Goal: Information Seeking & Learning: Learn about a topic

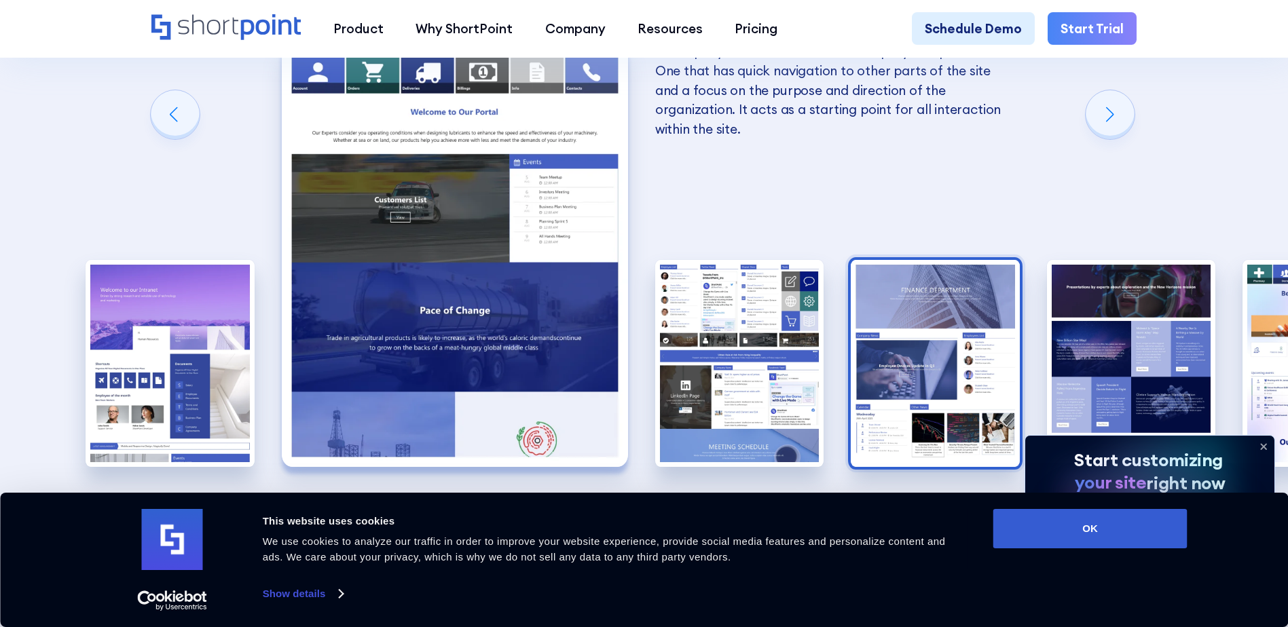
scroll to position [2511, 0]
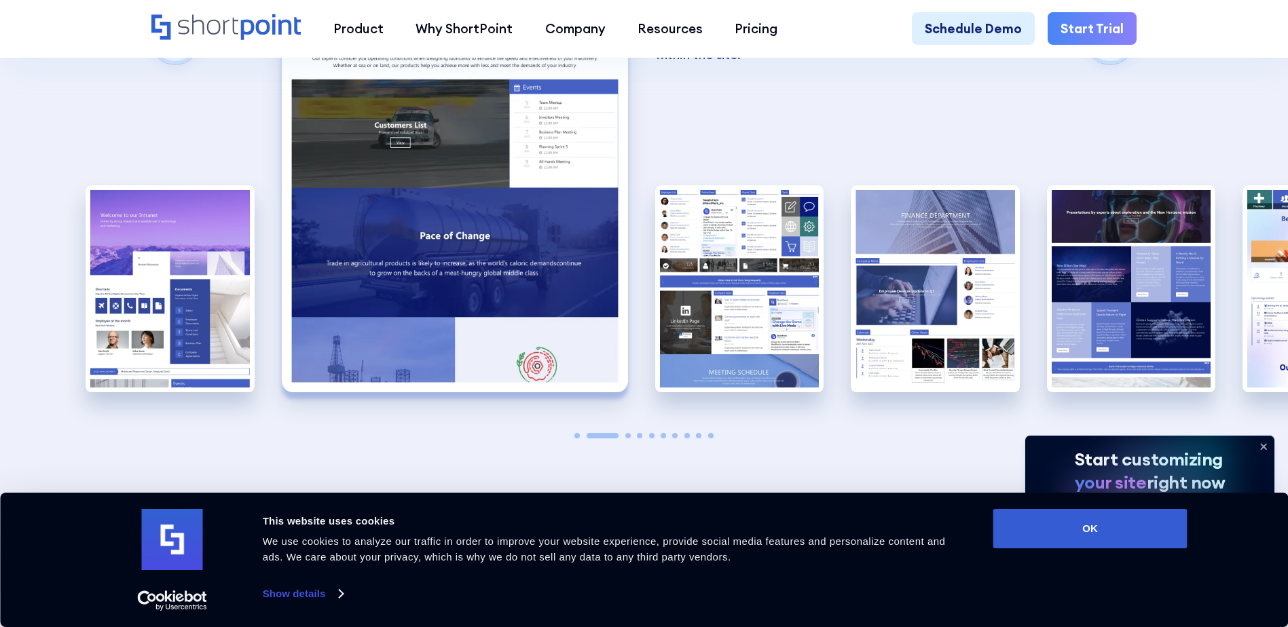
click at [613, 433] on span "Go to slide 2" at bounding box center [602, 435] width 32 height 5
drag, startPoint x: 616, startPoint y: 352, endPoint x: 506, endPoint y: 333, distance: 110.8
click at [506, 333] on div "10 Best Intranet Page Examples You Can Use Below you will find a series of the …" at bounding box center [644, 55] width 1288 height 1076
click at [631, 433] on div at bounding box center [643, 435] width 169 height 5
click at [629, 433] on span "Go to slide 3" at bounding box center [627, 435] width 5 height 5
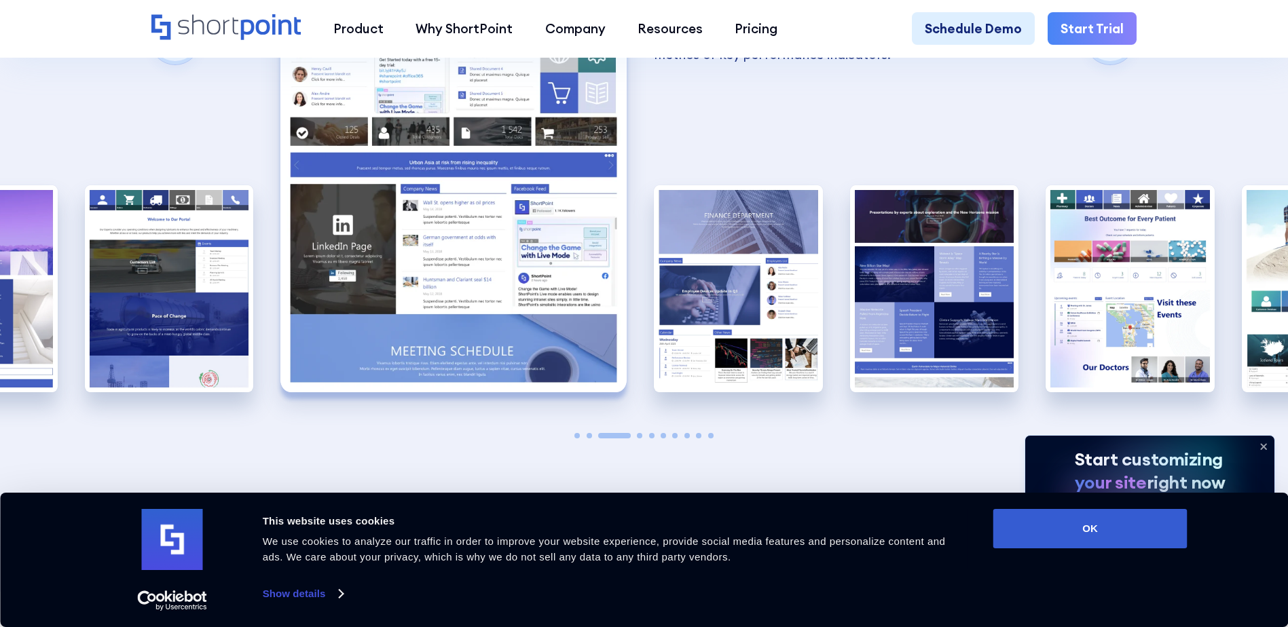
click at [636, 433] on div at bounding box center [643, 435] width 169 height 5
click at [643, 433] on div at bounding box center [643, 435] width 169 height 5
click at [639, 433] on span "Go to slide 4" at bounding box center [639, 435] width 5 height 5
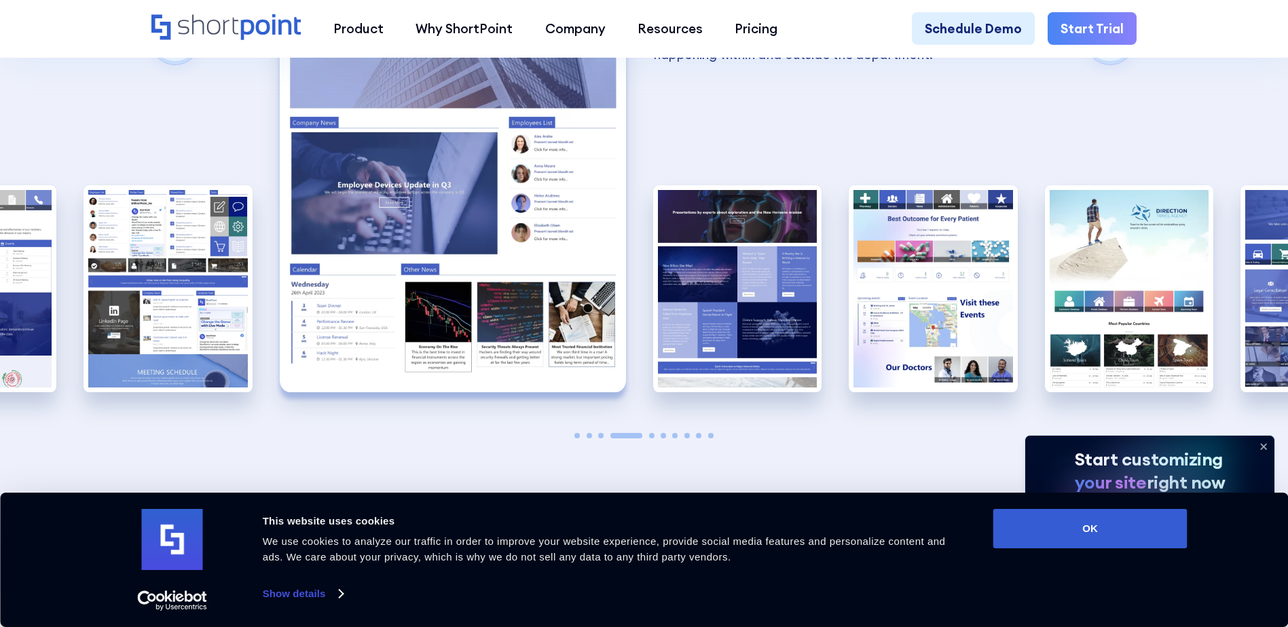
click at [651, 433] on span "Go to slide 5" at bounding box center [651, 435] width 5 height 5
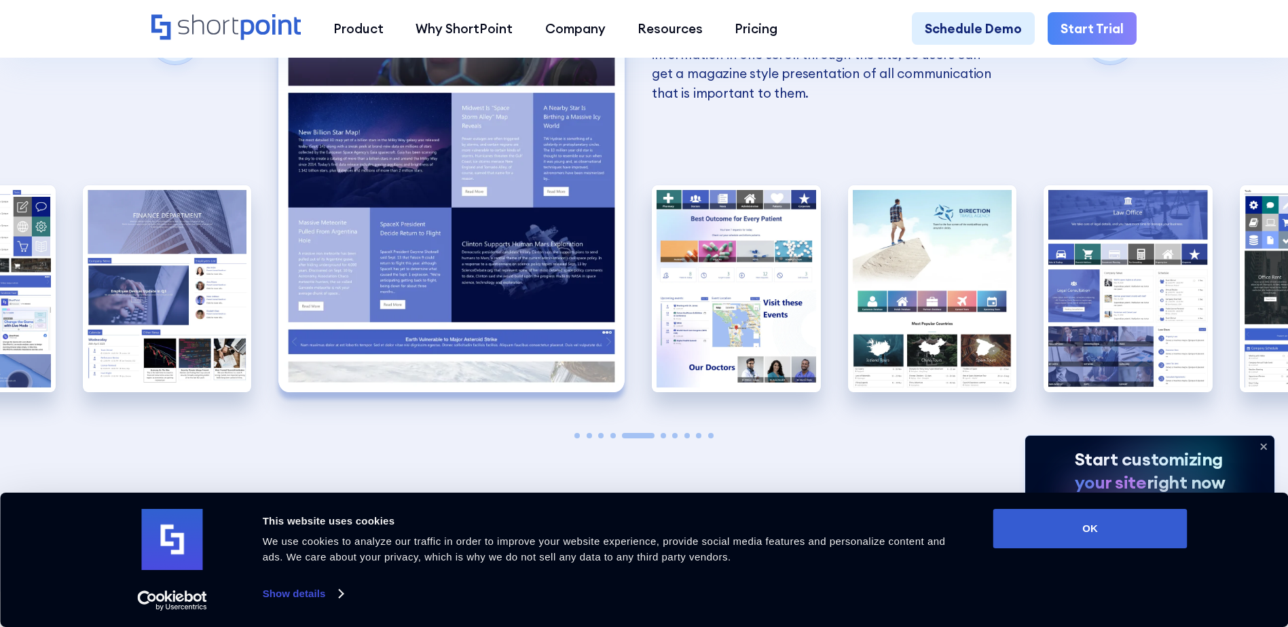
click at [664, 433] on span "Go to slide 6" at bounding box center [662, 435] width 5 height 5
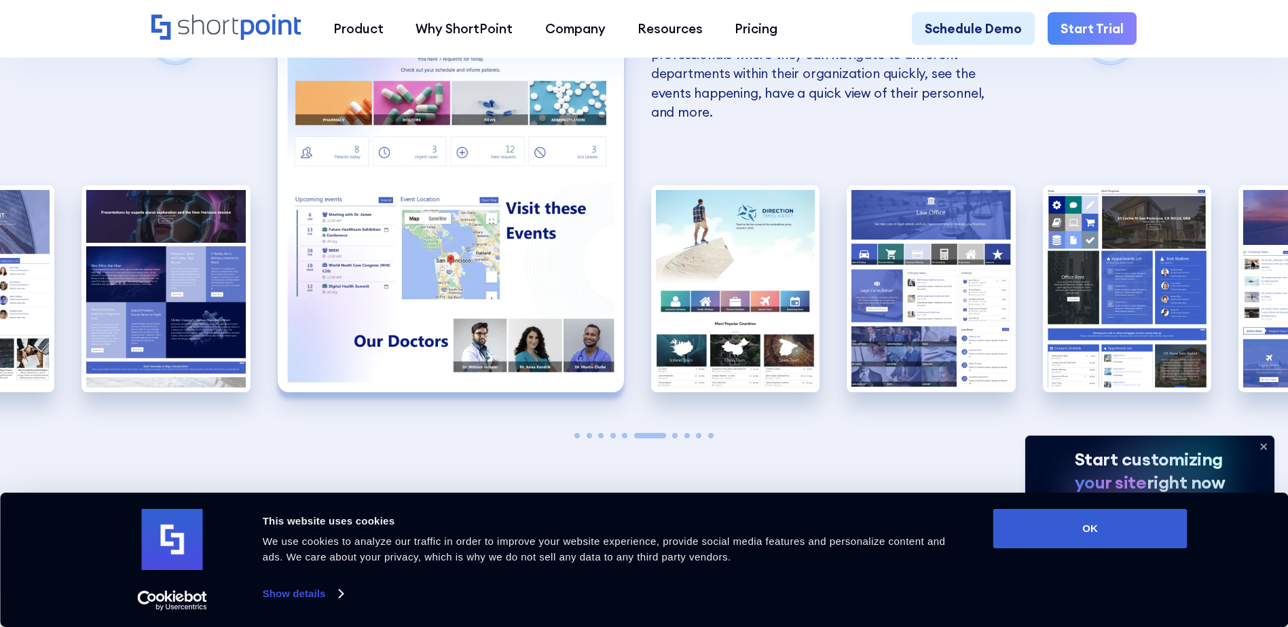
click at [673, 433] on span "Go to slide 7" at bounding box center [674, 435] width 5 height 5
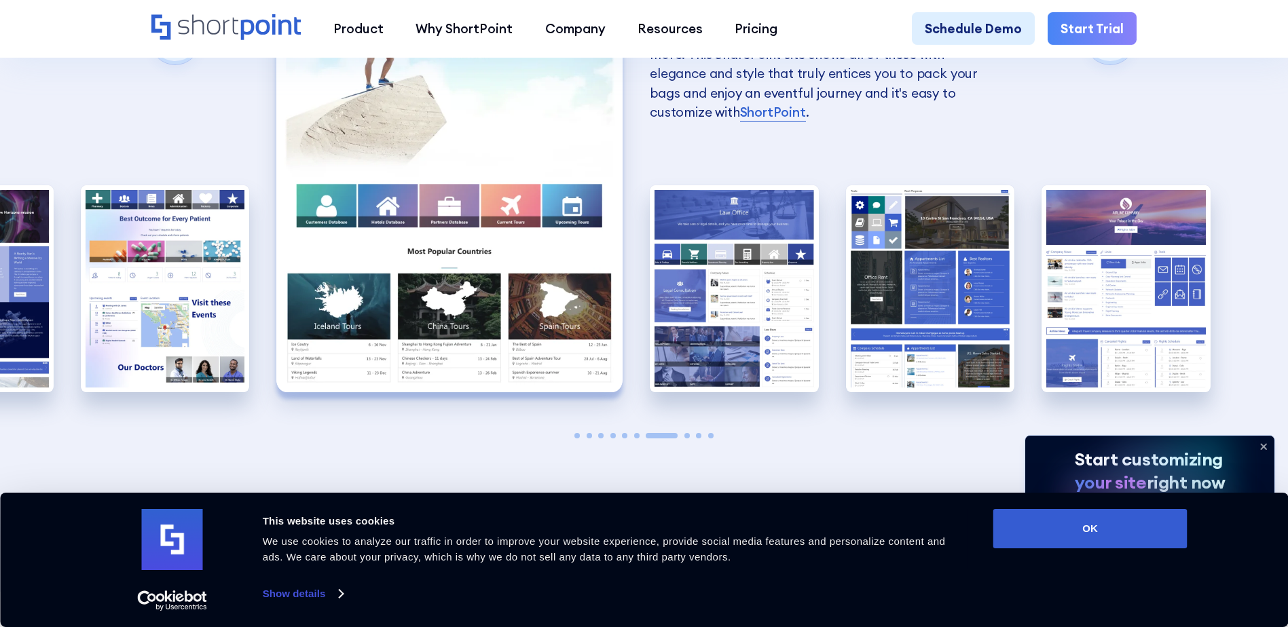
click at [634, 355] on div "A complete SharePoint intranet has a design that identifies with the company's …" at bounding box center [643, 178] width 169 height 529
click at [639, 433] on div at bounding box center [643, 435] width 169 height 5
click at [660, 433] on span "Go to slide 7" at bounding box center [662, 435] width 32 height 5
click at [691, 433] on div at bounding box center [643, 435] width 169 height 5
click at [692, 433] on div at bounding box center [643, 435] width 169 height 5
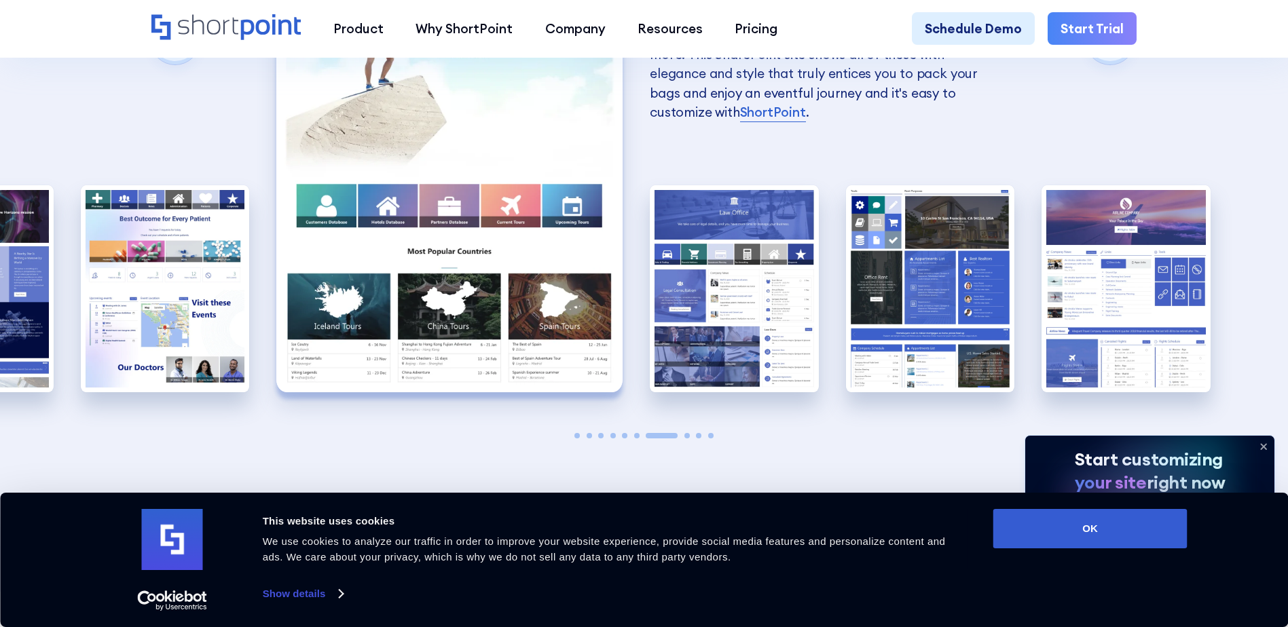
click at [686, 433] on span "Go to slide 8" at bounding box center [686, 435] width 5 height 5
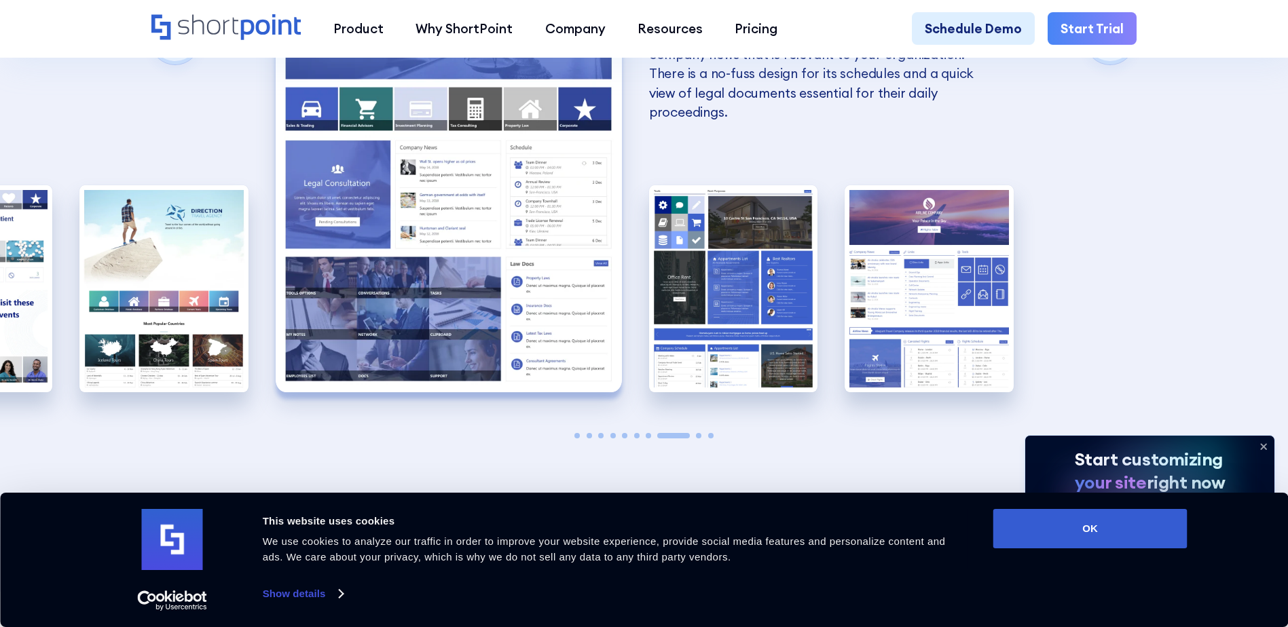
click at [698, 433] on span "Go to slide 9" at bounding box center [698, 435] width 5 height 5
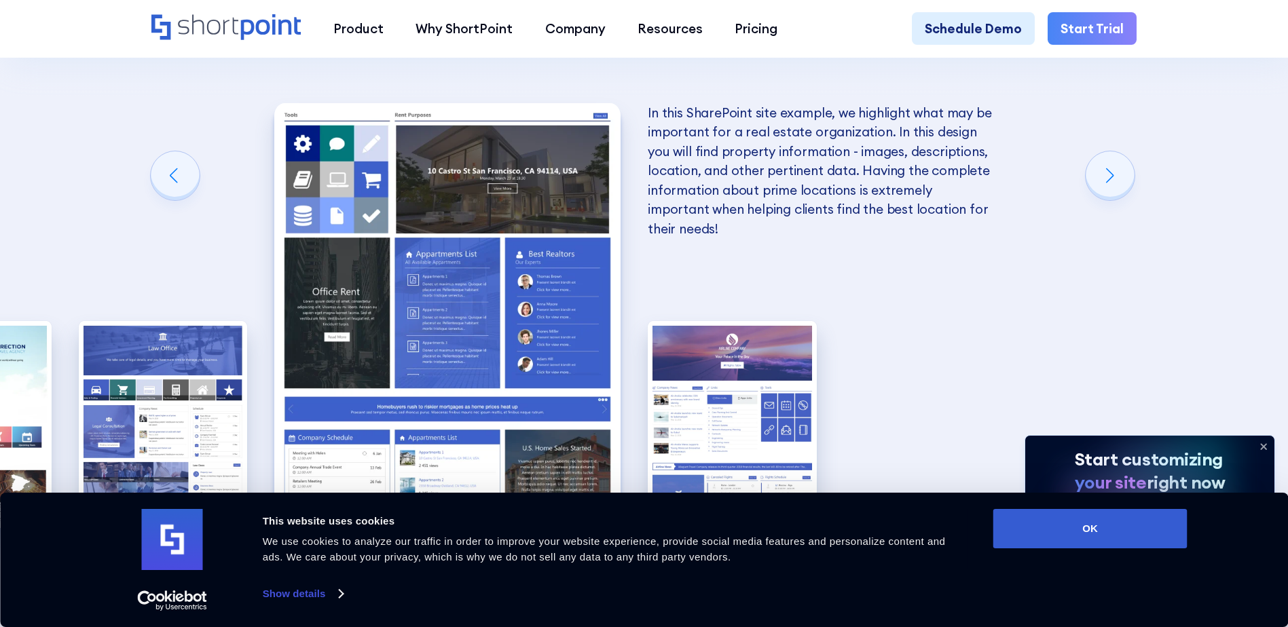
scroll to position [2579, 0]
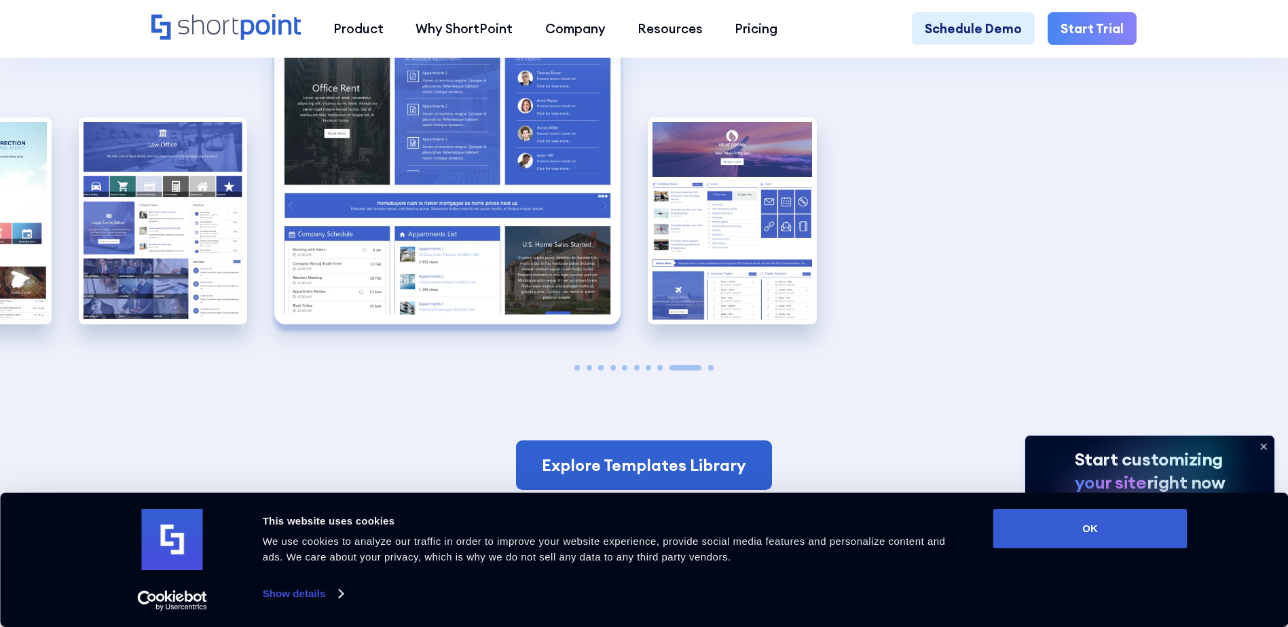
click at [576, 365] on span "Go to slide 1" at bounding box center [576, 367] width 5 height 5
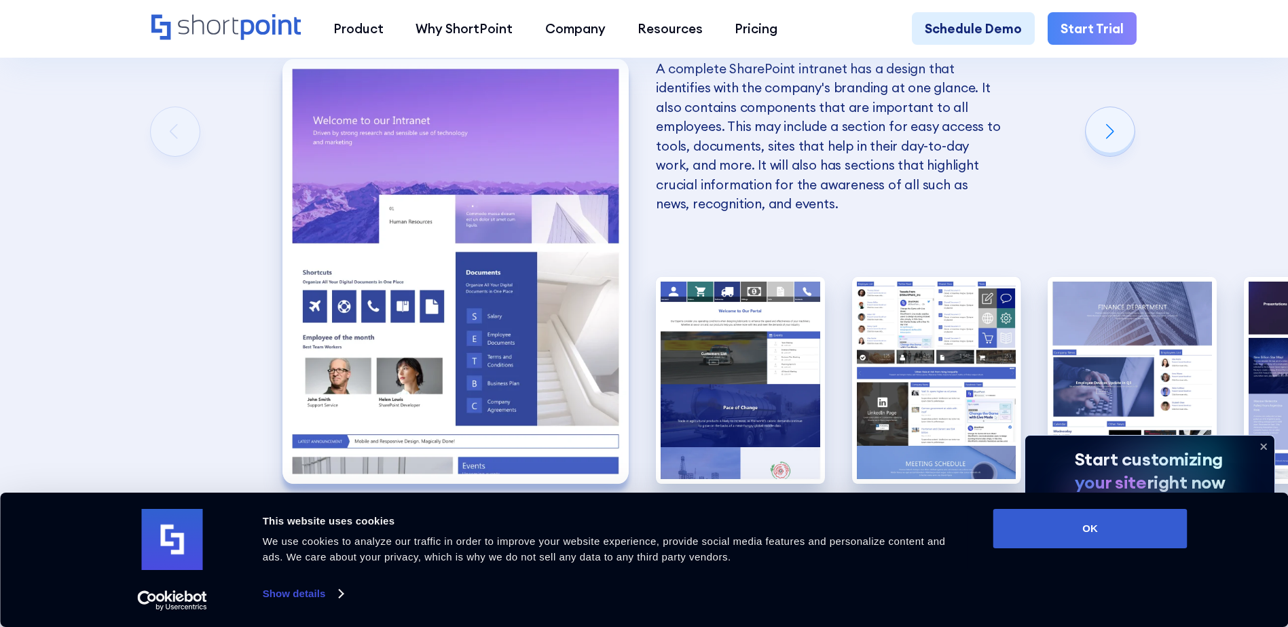
scroll to position [2444, 0]
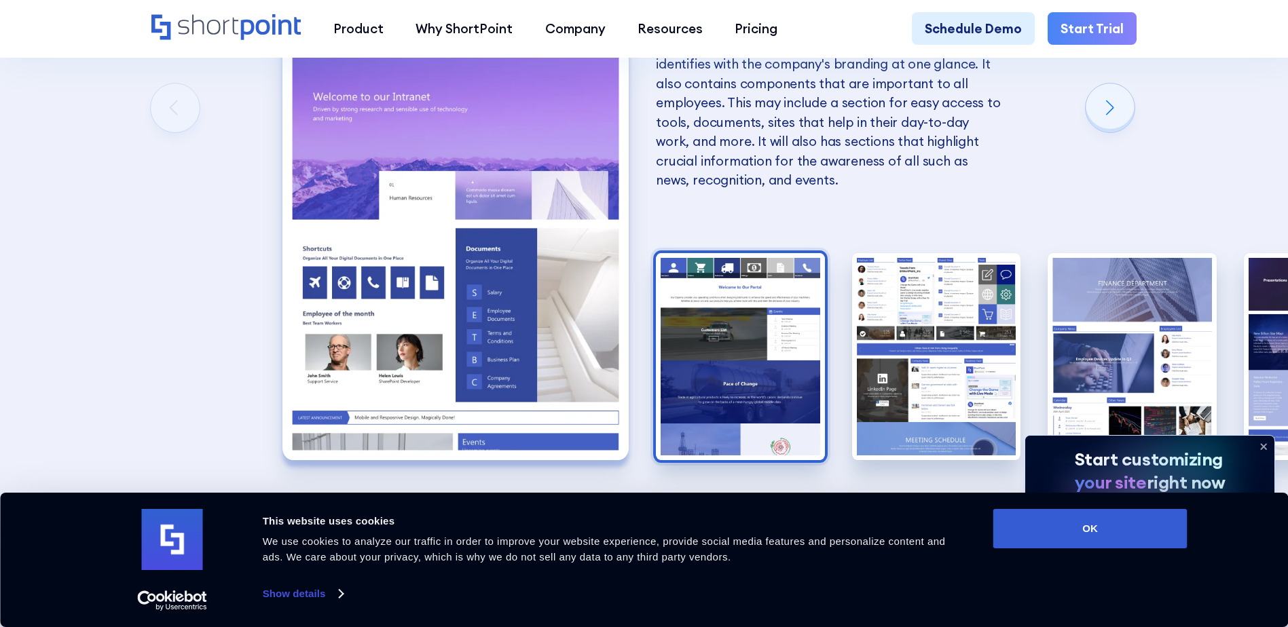
click at [786, 331] on img "2 / 10" at bounding box center [740, 356] width 169 height 207
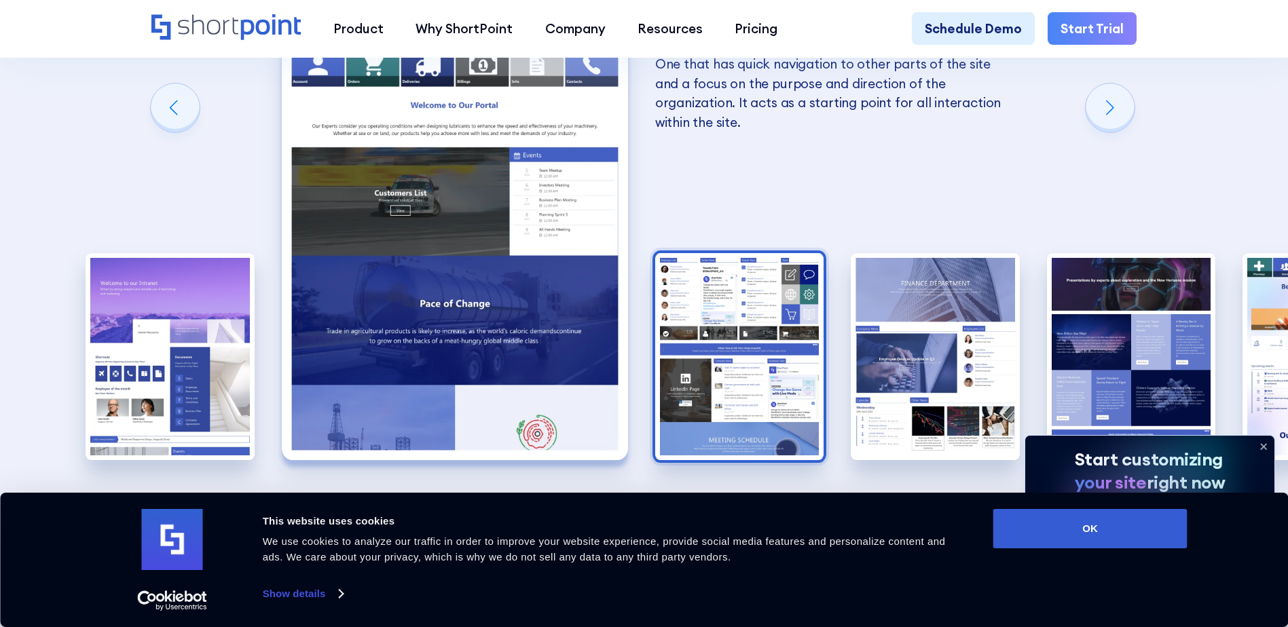
click at [786, 331] on img "3 / 10" at bounding box center [739, 356] width 169 height 207
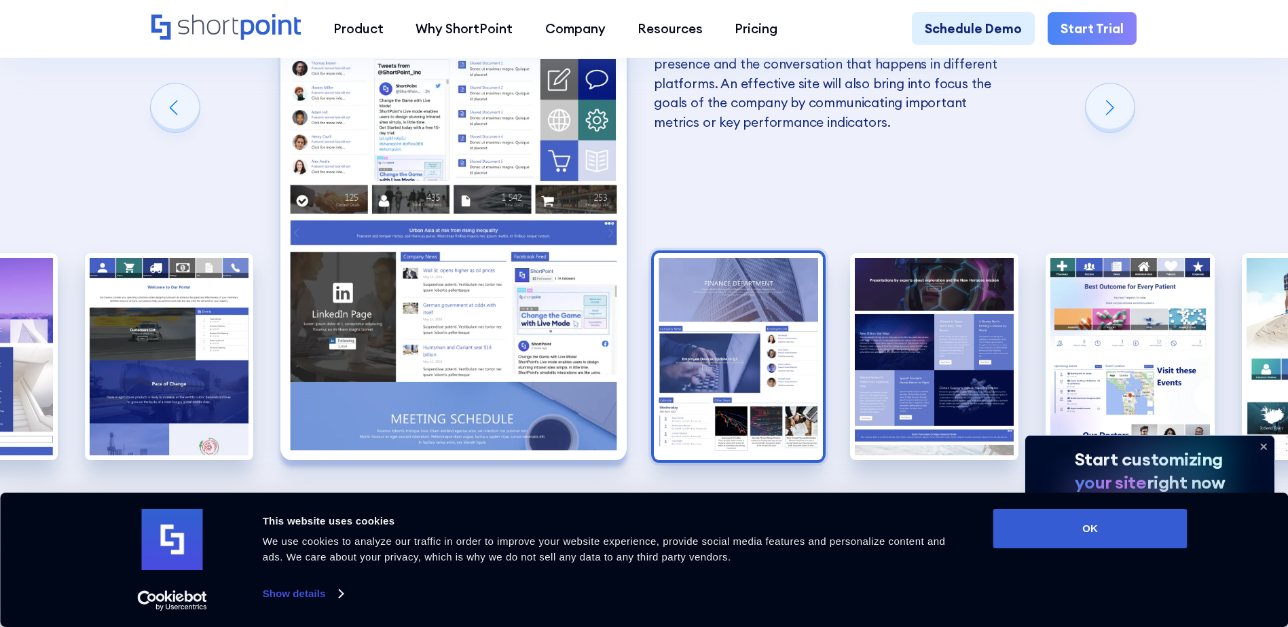
click at [694, 312] on img "4 / 10" at bounding box center [738, 356] width 169 height 207
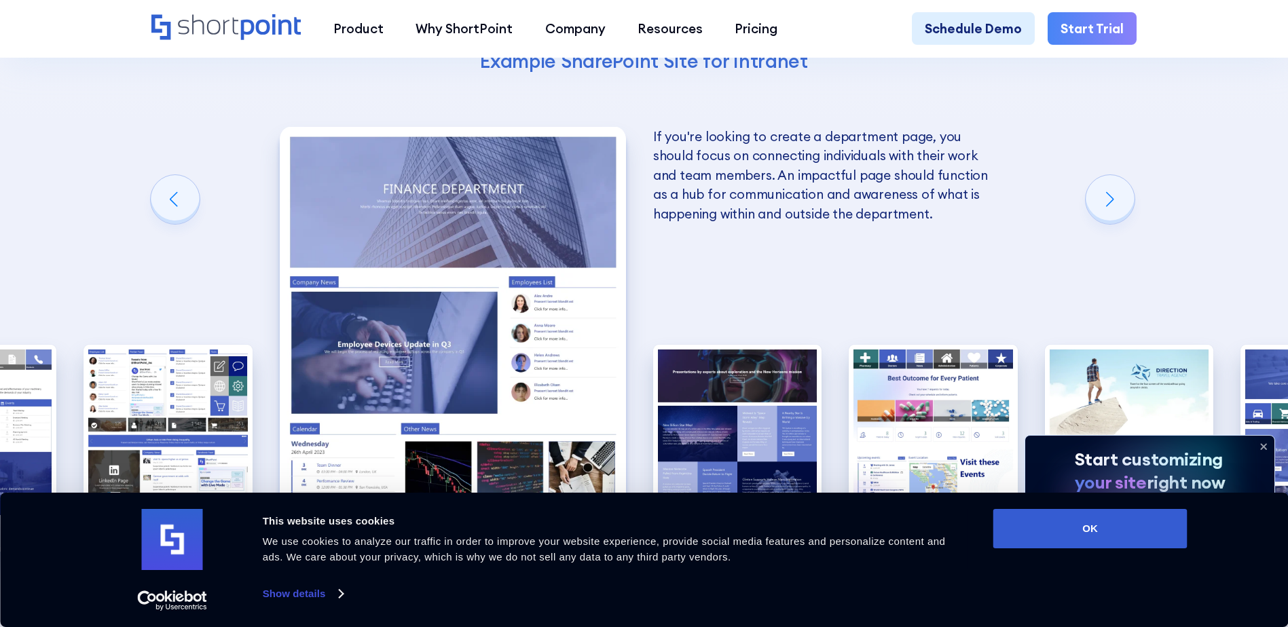
scroll to position [2376, 0]
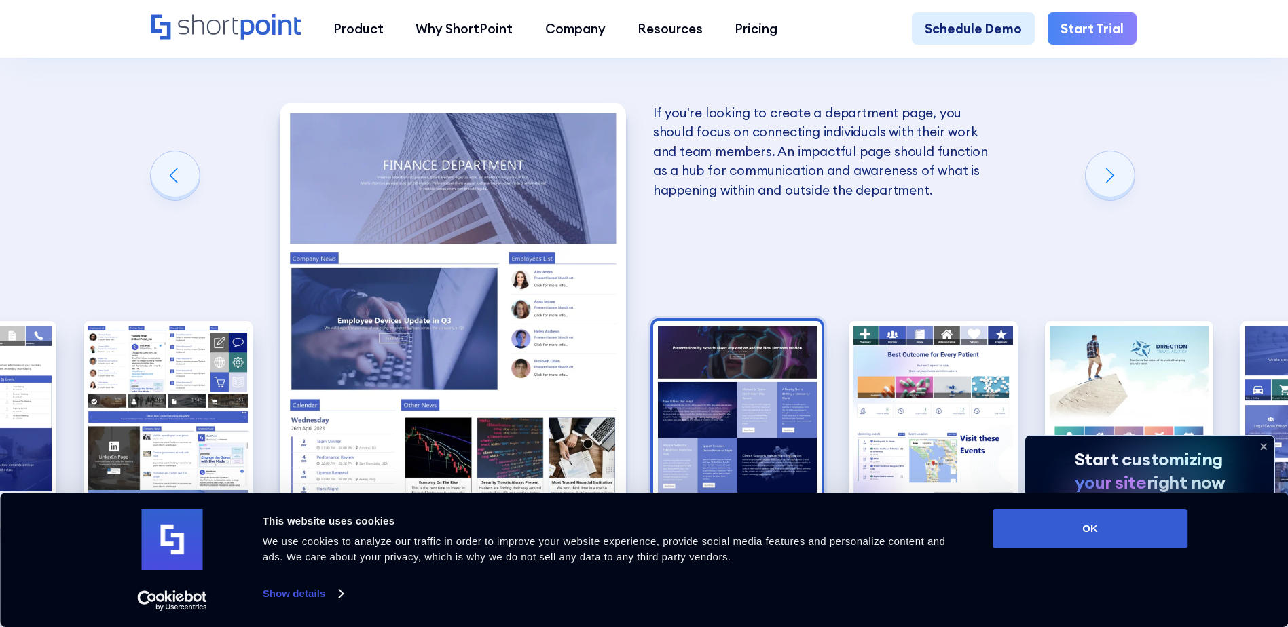
click at [728, 326] on img "5 / 10" at bounding box center [737, 424] width 169 height 207
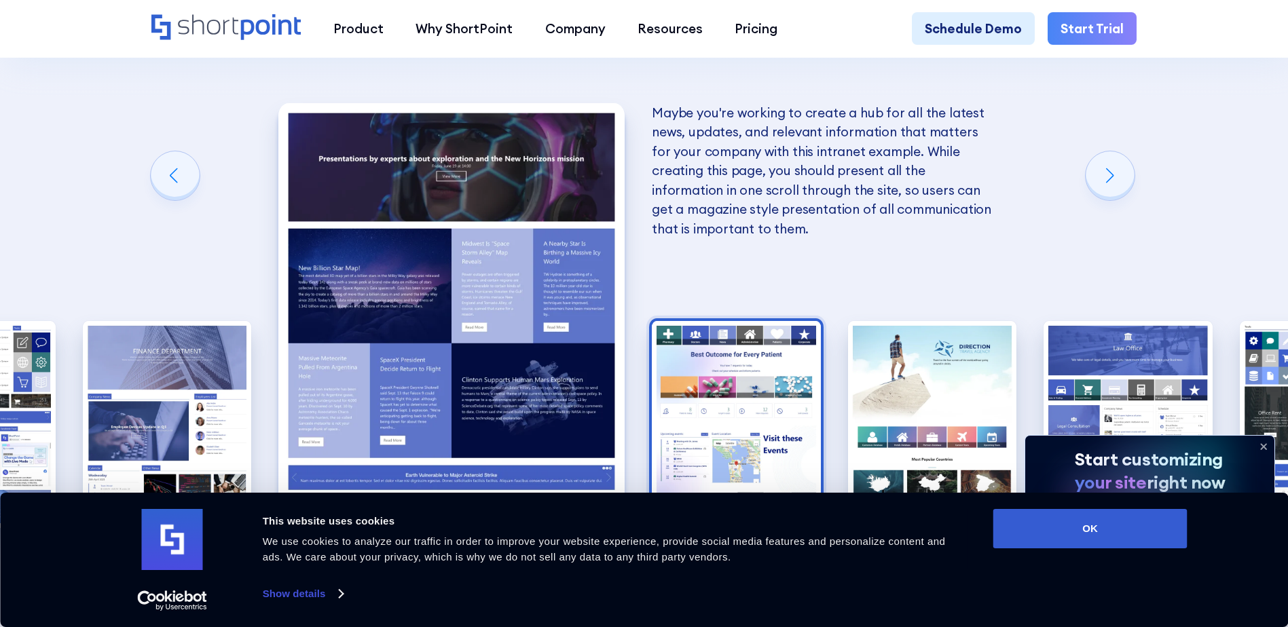
click at [731, 326] on img "6 / 10" at bounding box center [736, 424] width 169 height 207
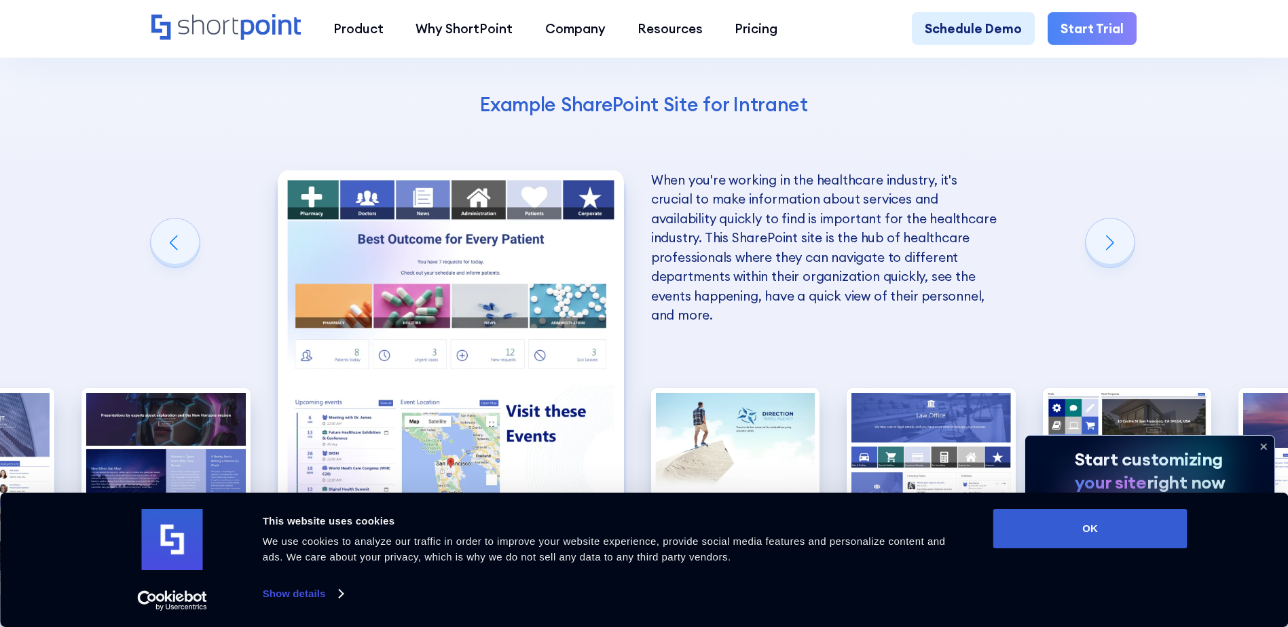
scroll to position [2308, 0]
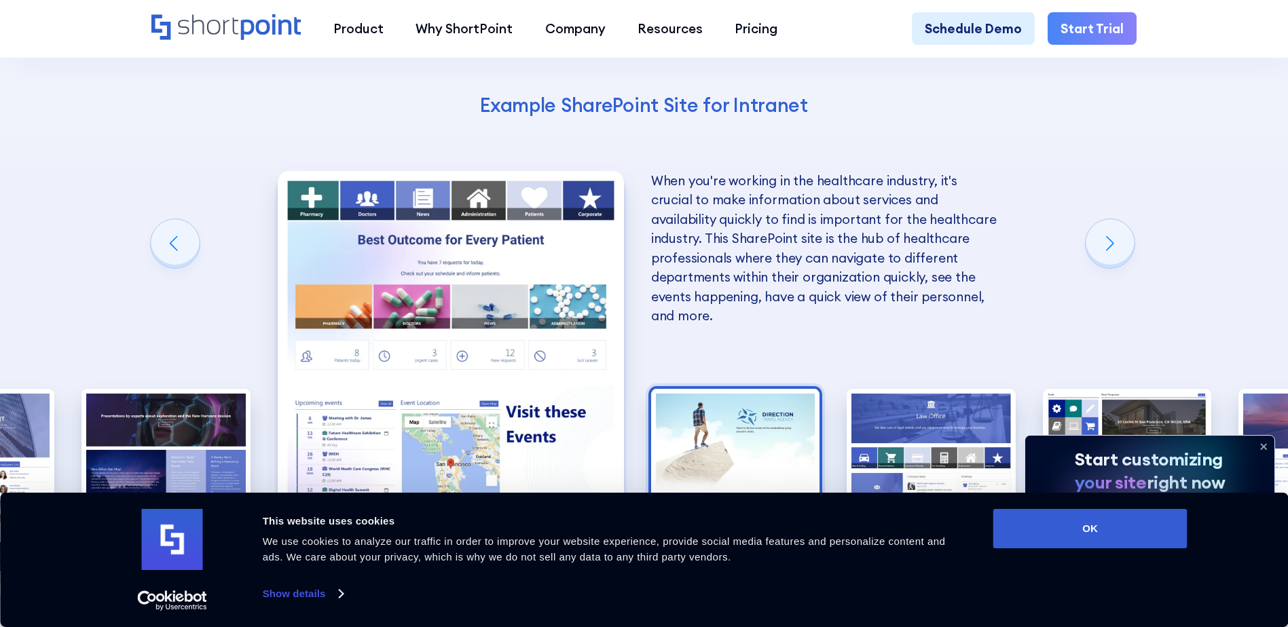
click at [747, 389] on img "7 / 10" at bounding box center [735, 492] width 169 height 207
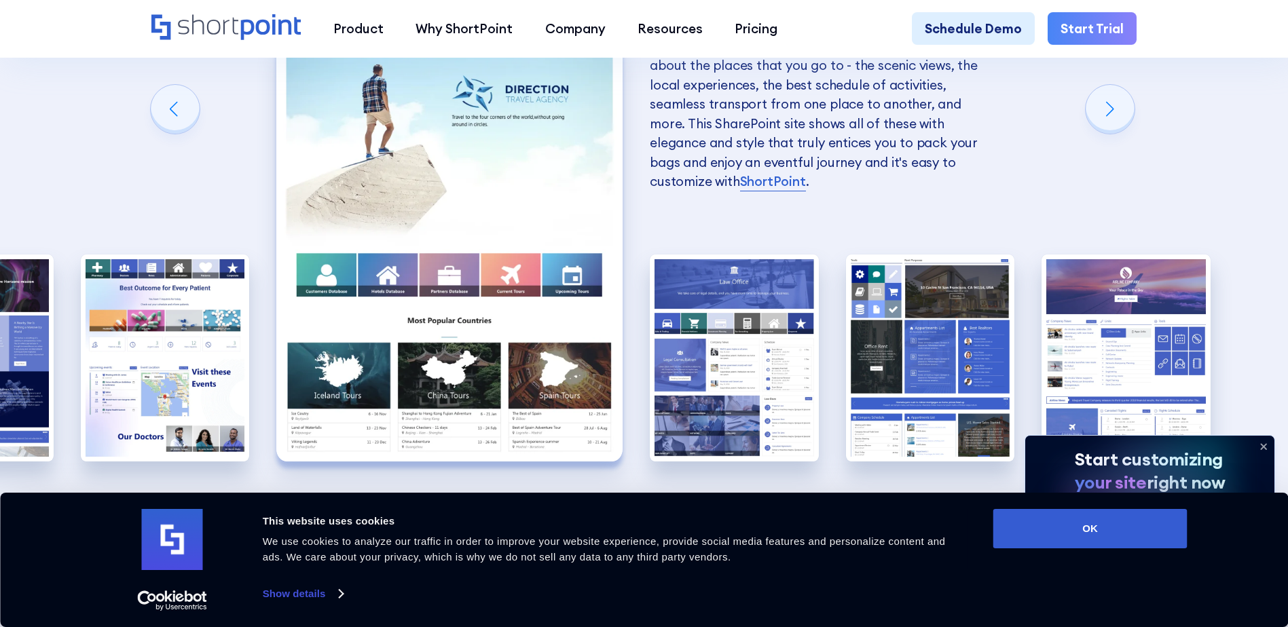
scroll to position [2444, 0]
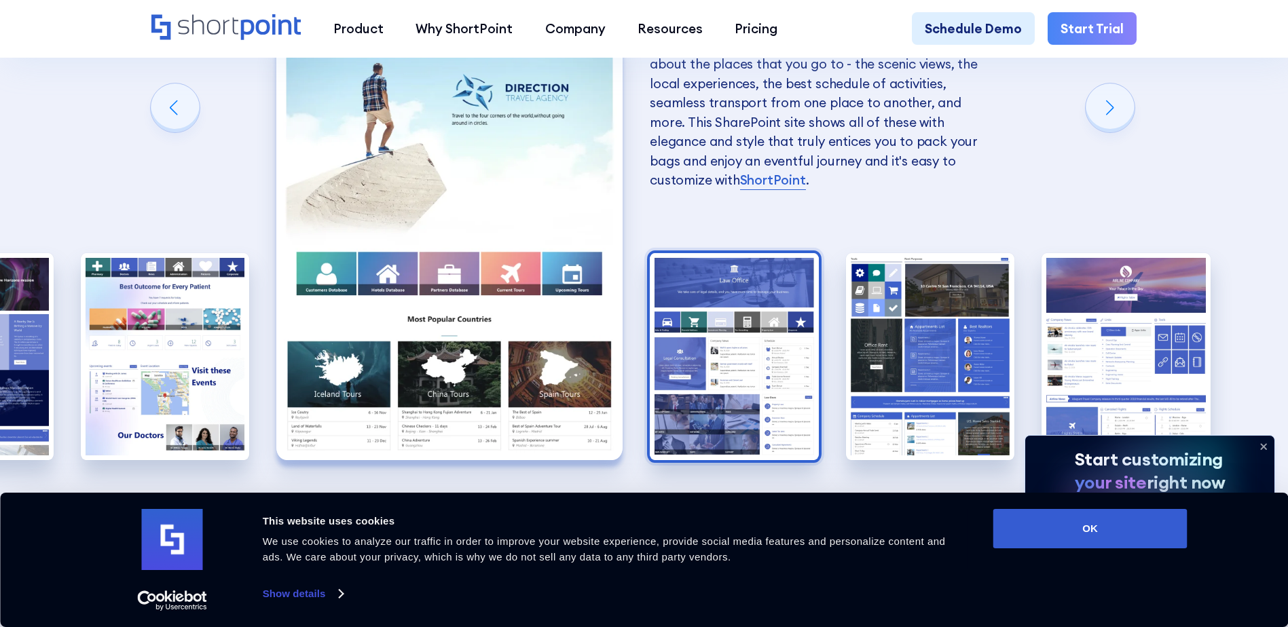
click at [715, 253] on img "8 / 10" at bounding box center [734, 356] width 169 height 207
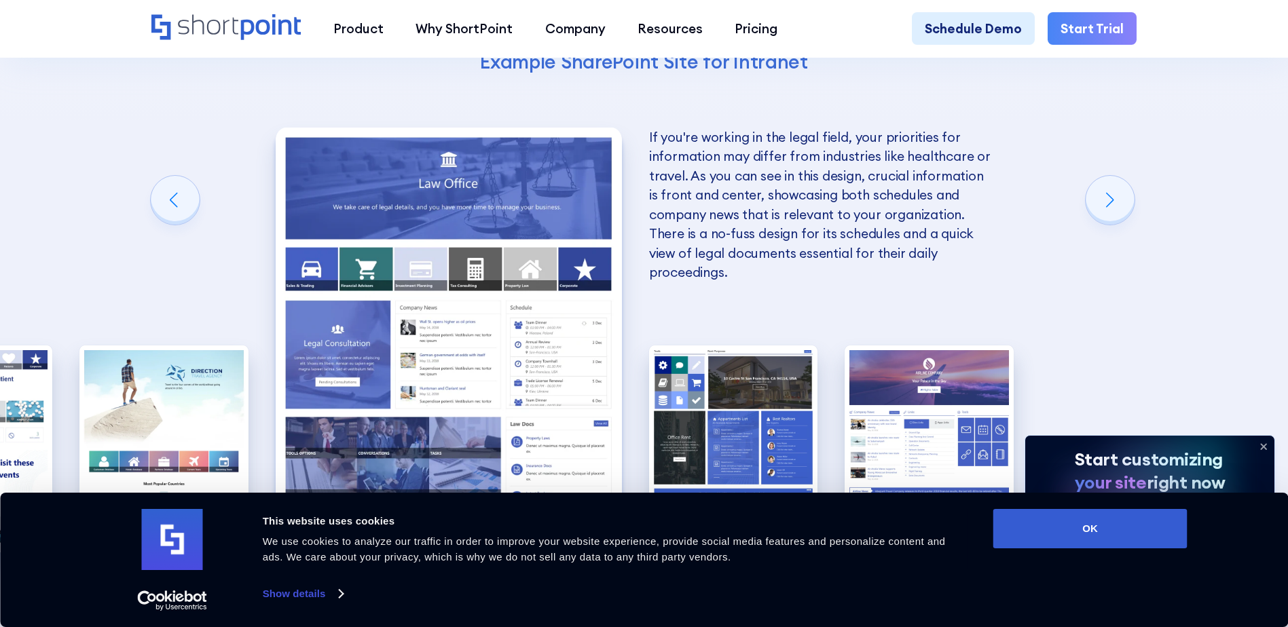
scroll to position [2376, 0]
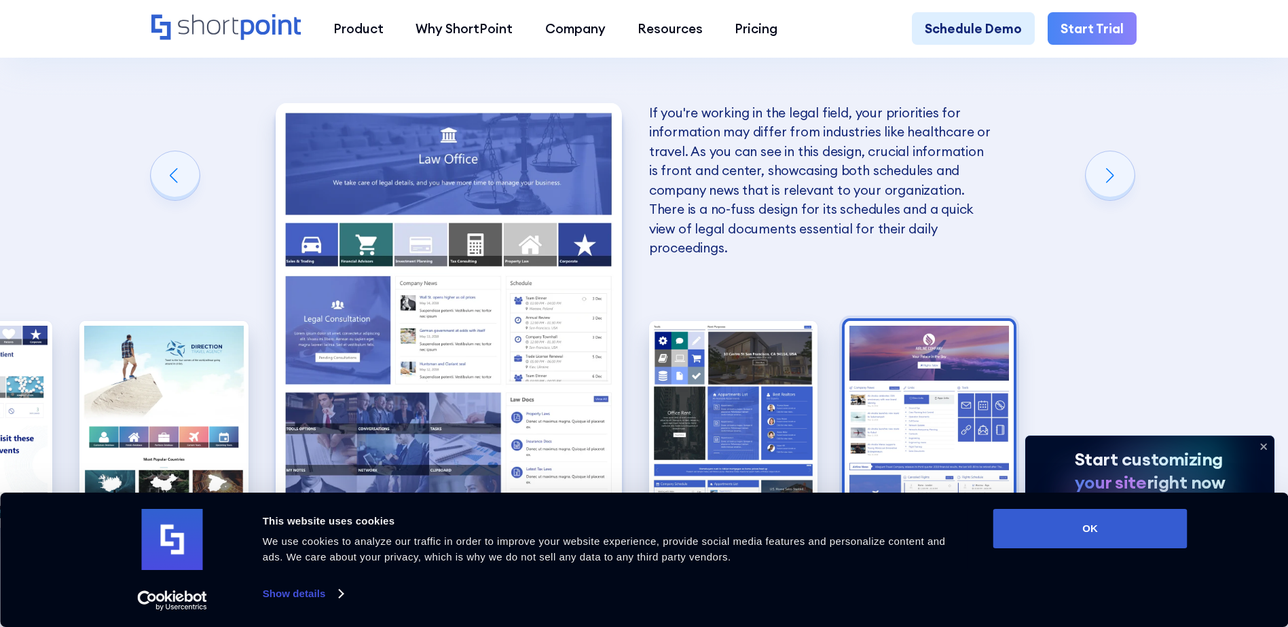
click at [924, 321] on img "10 / 10" at bounding box center [928, 424] width 169 height 207
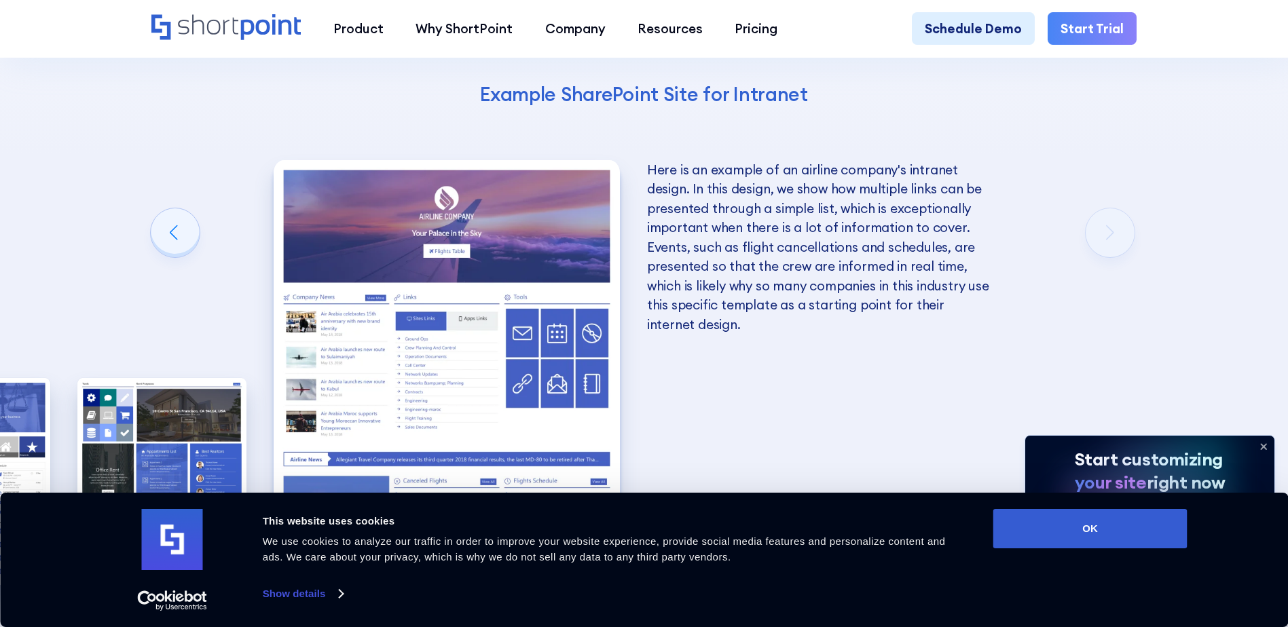
scroll to position [2511, 0]
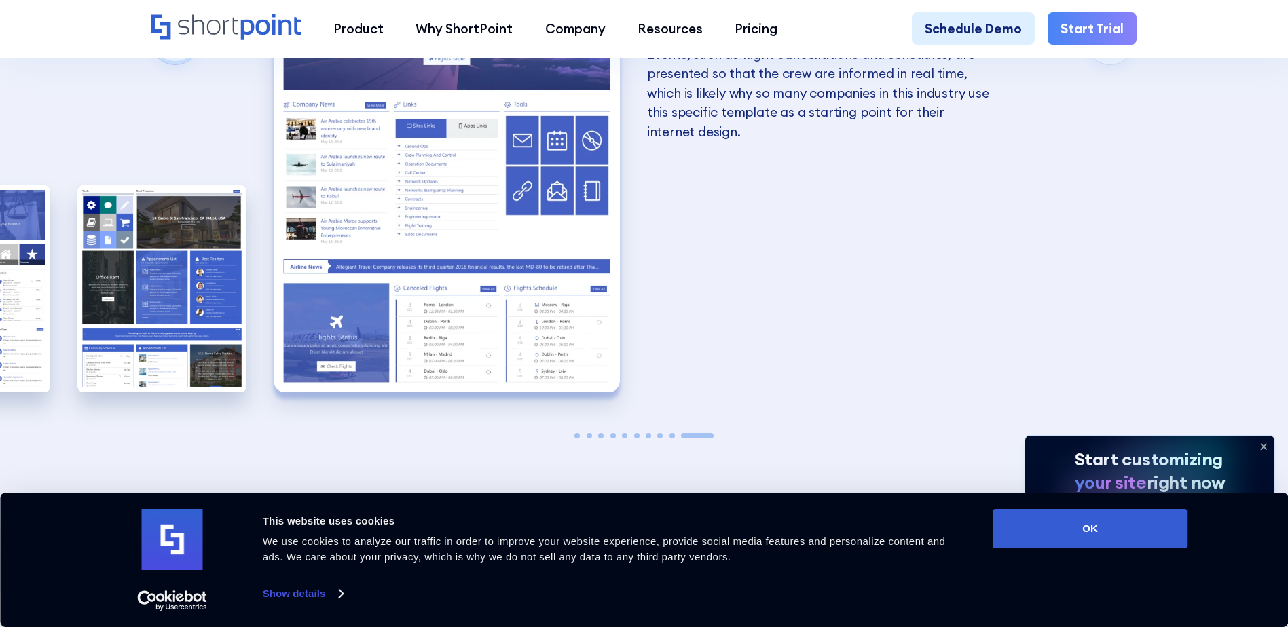
click at [576, 433] on span "Go to slide 1" at bounding box center [576, 435] width 5 height 5
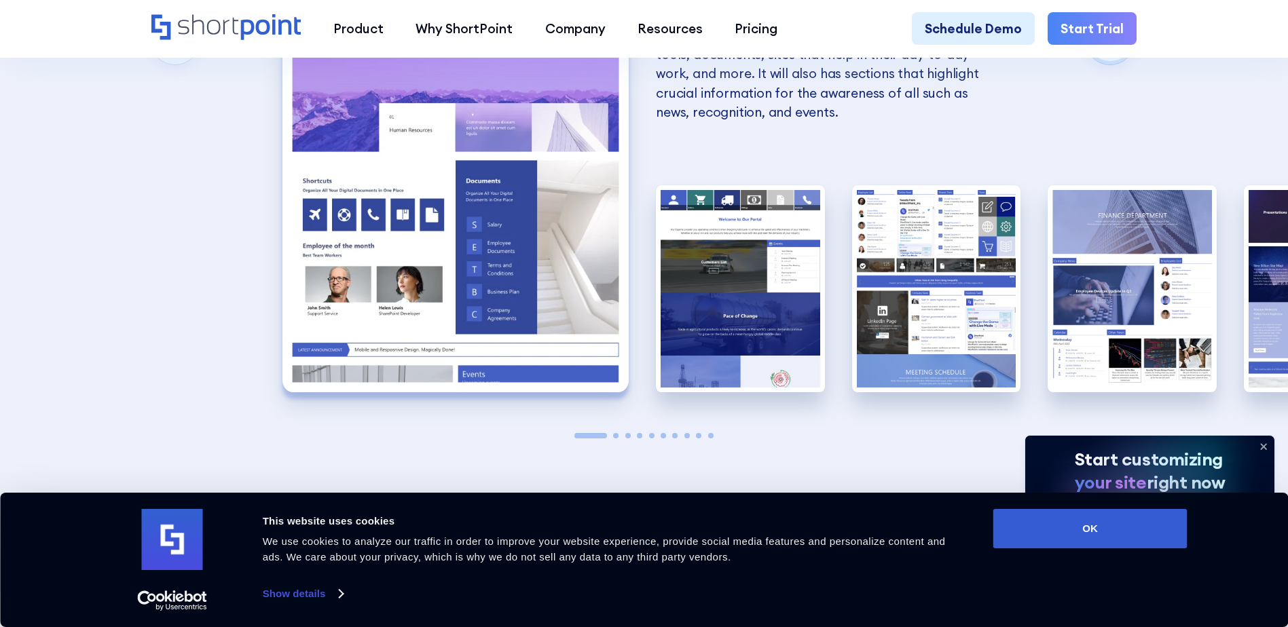
click at [486, 194] on img "1 / 10" at bounding box center [455, 179] width 346 height 425
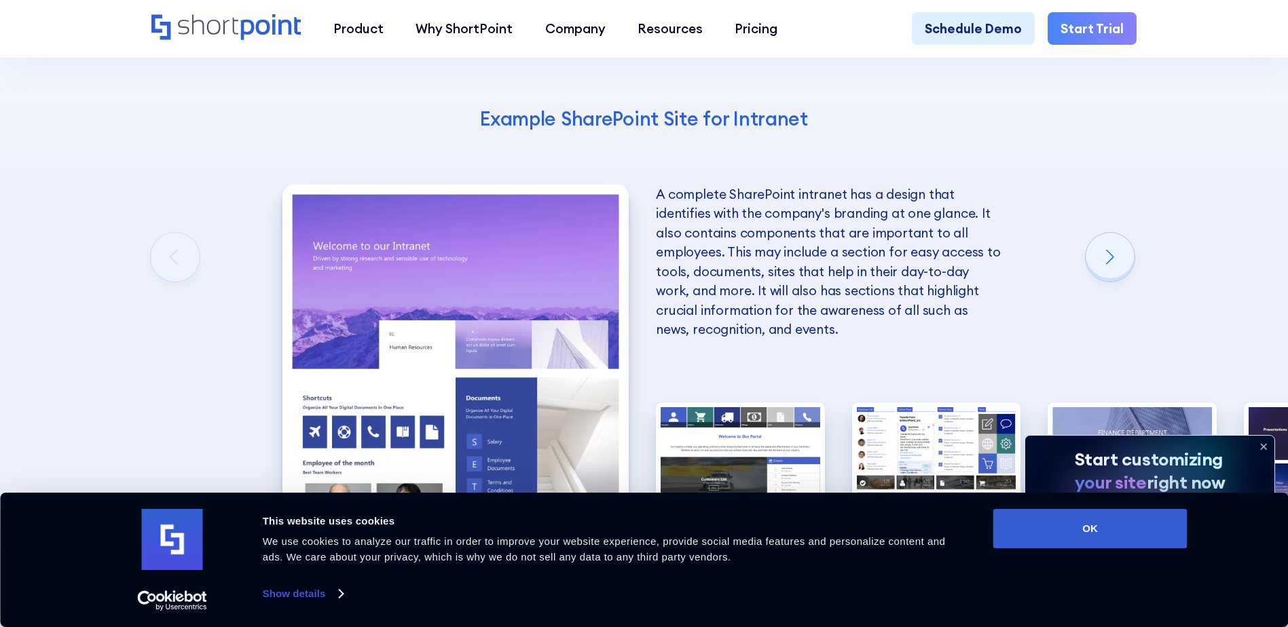
scroll to position [2376, 0]
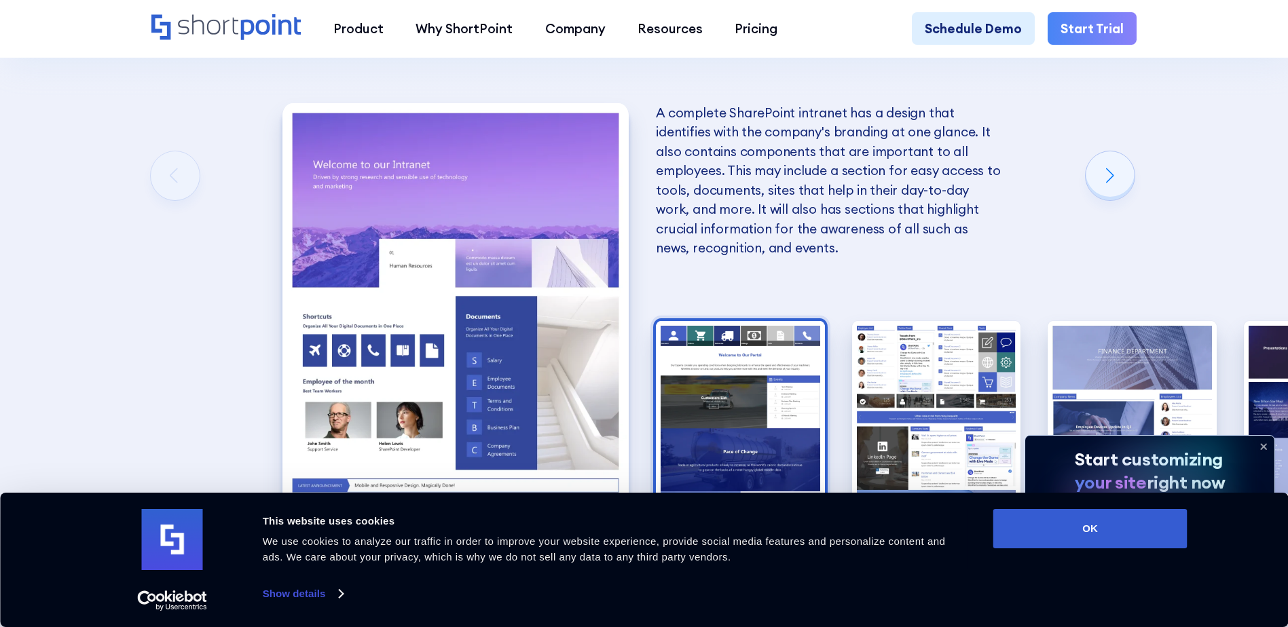
click at [743, 321] on img "2 / 10" at bounding box center [740, 424] width 169 height 207
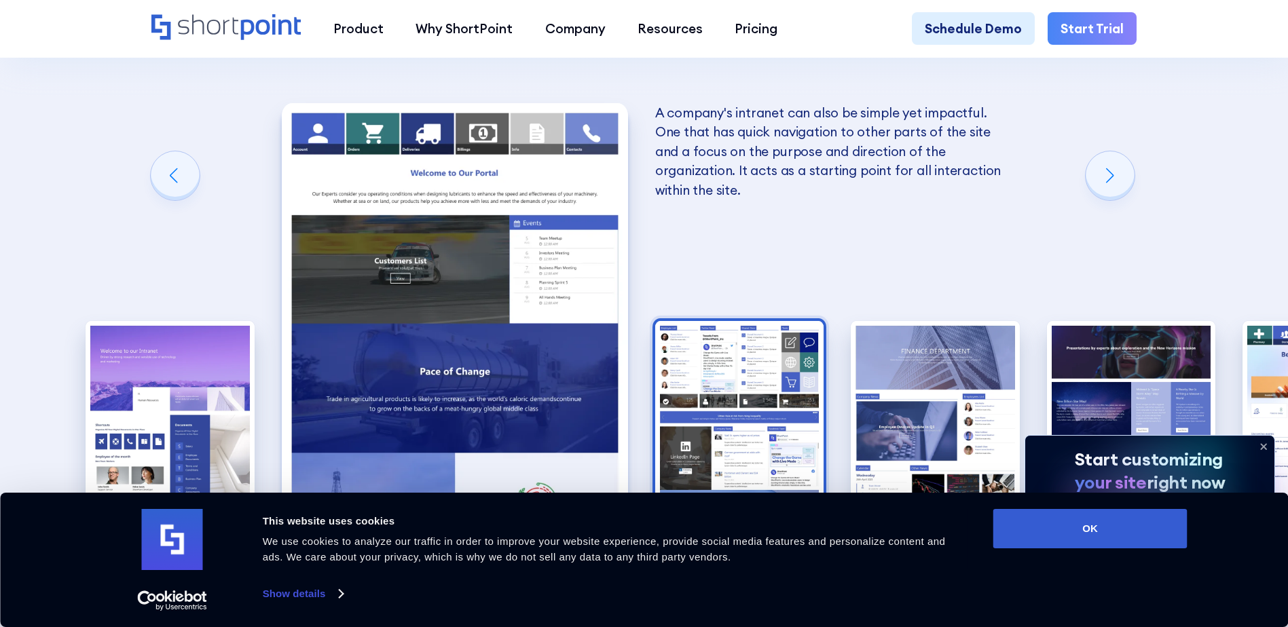
click at [698, 321] on img "3 / 10" at bounding box center [739, 424] width 169 height 207
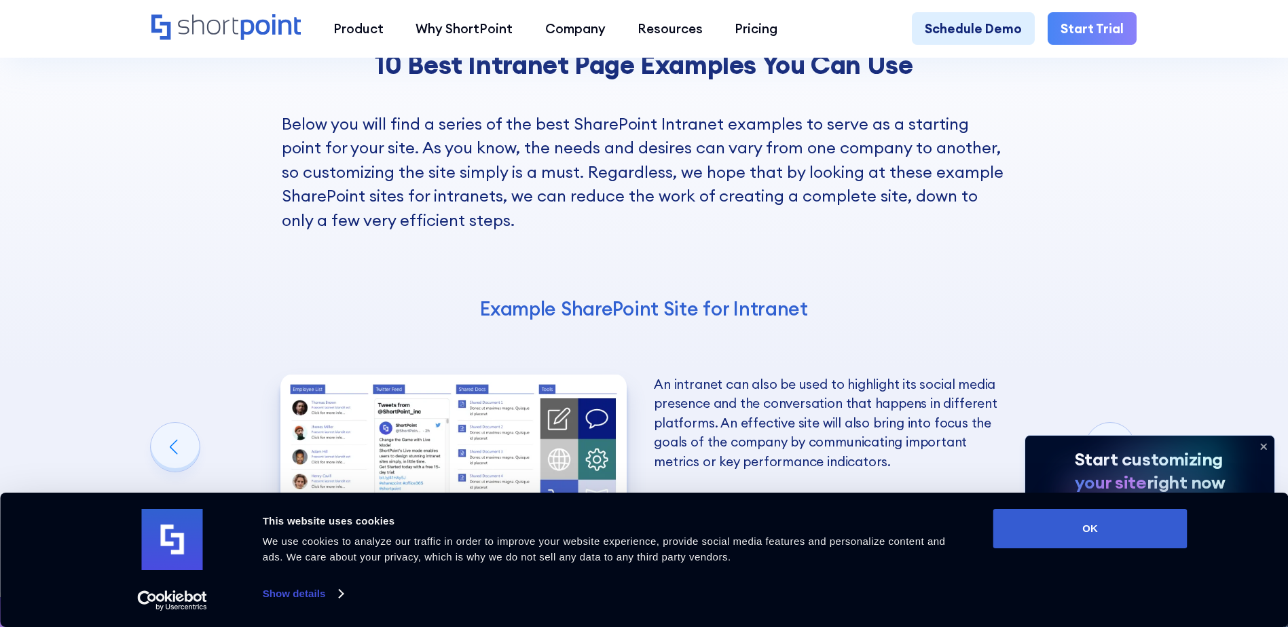
scroll to position [2308, 0]
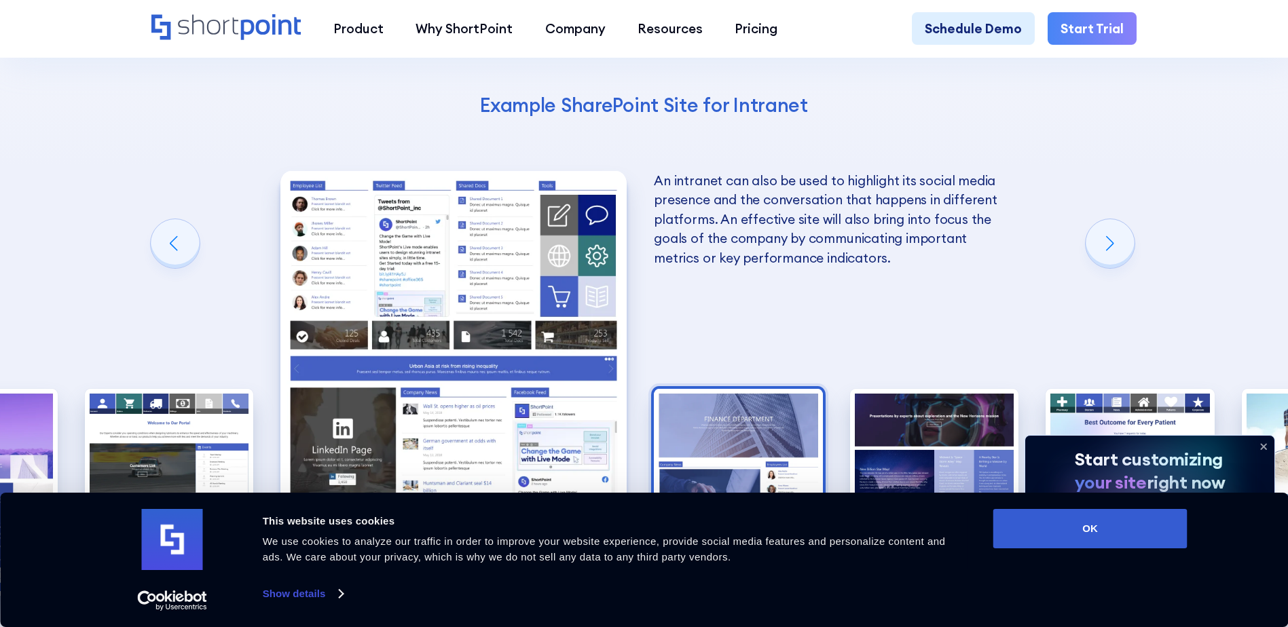
click at [736, 389] on img "4 / 10" at bounding box center [738, 492] width 169 height 207
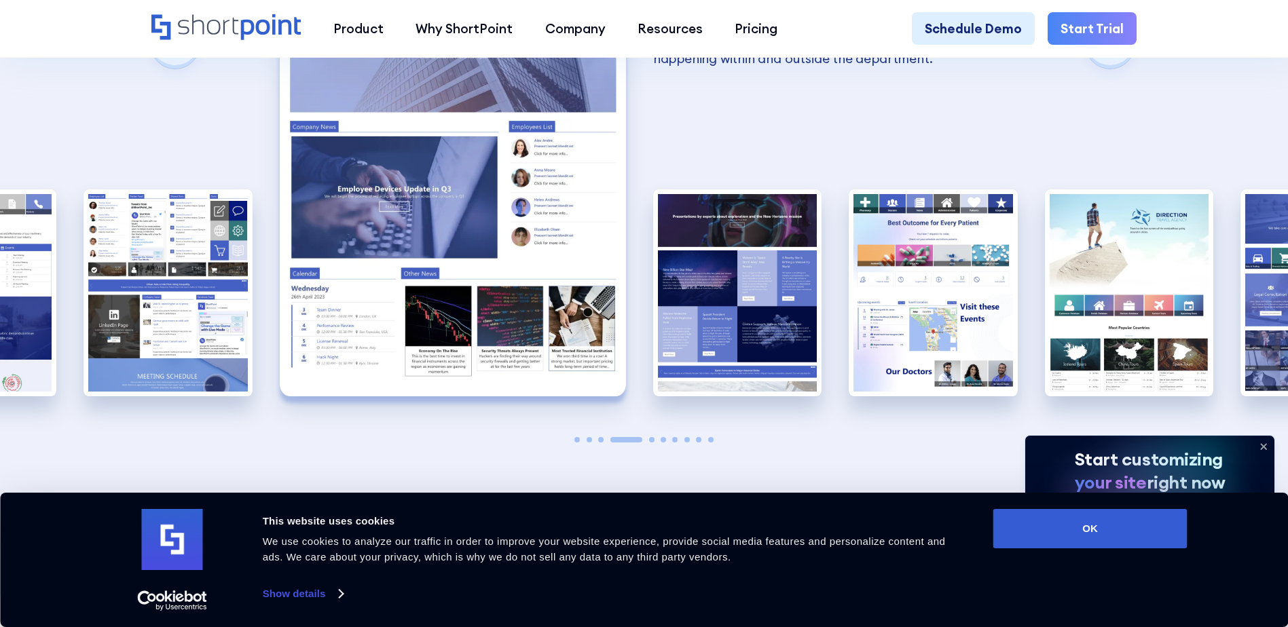
scroll to position [2511, 0]
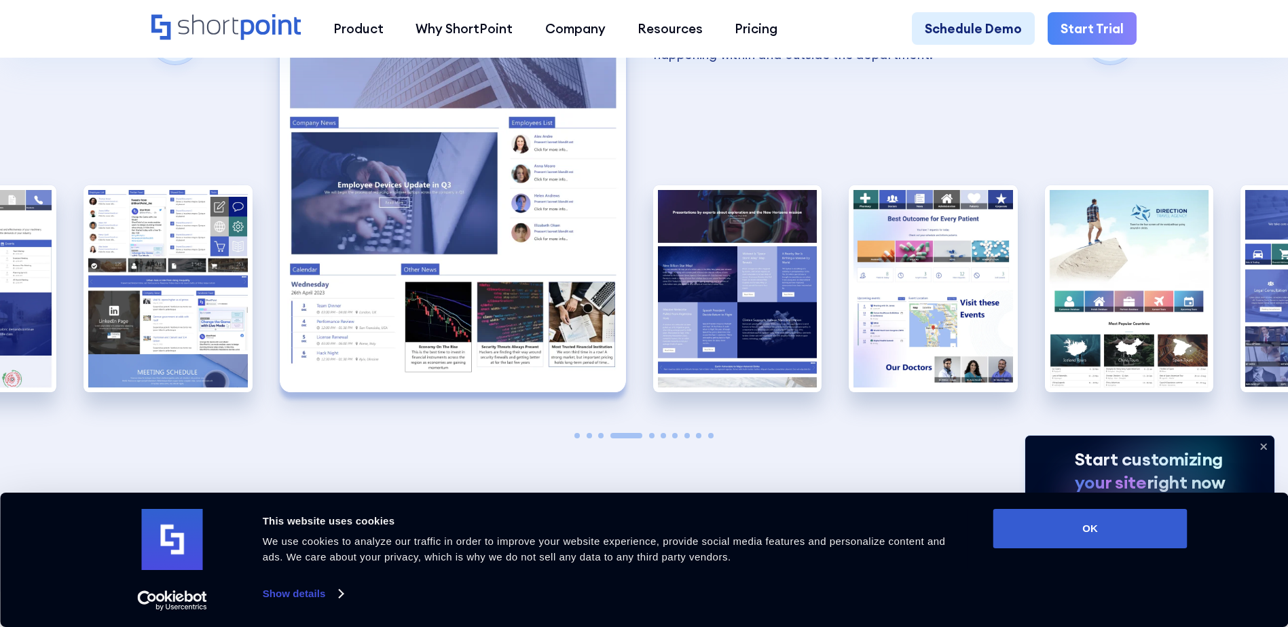
click at [576, 433] on span "Go to slide 1" at bounding box center [576, 435] width 5 height 5
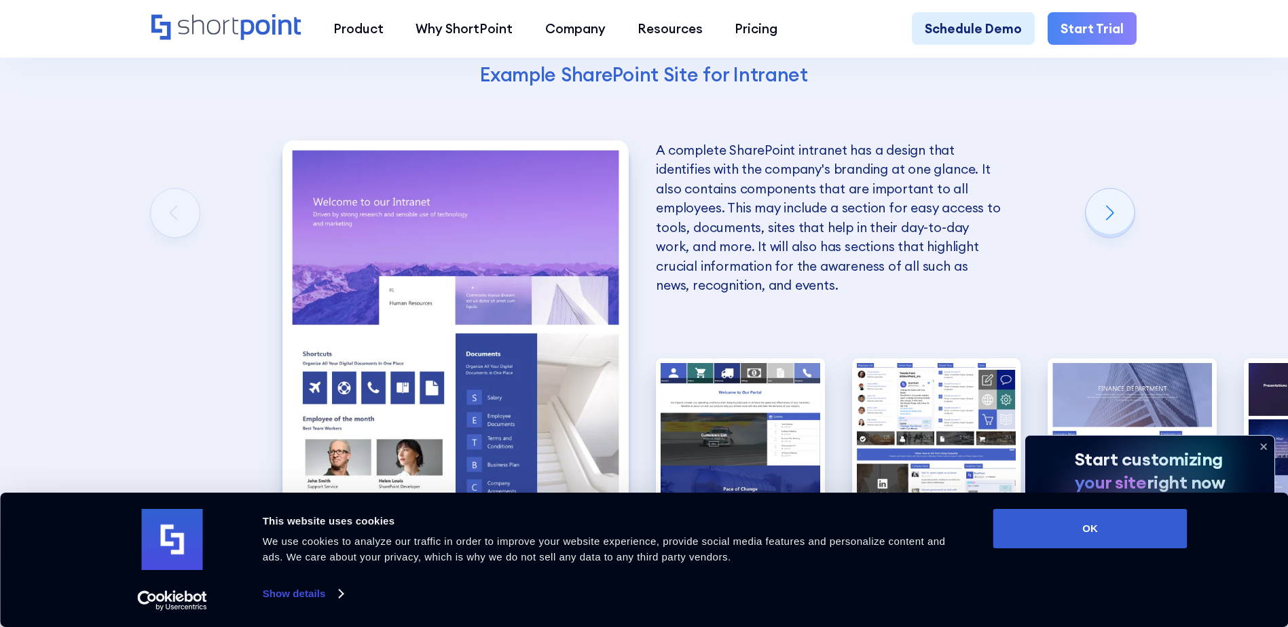
scroll to position [2308, 0]
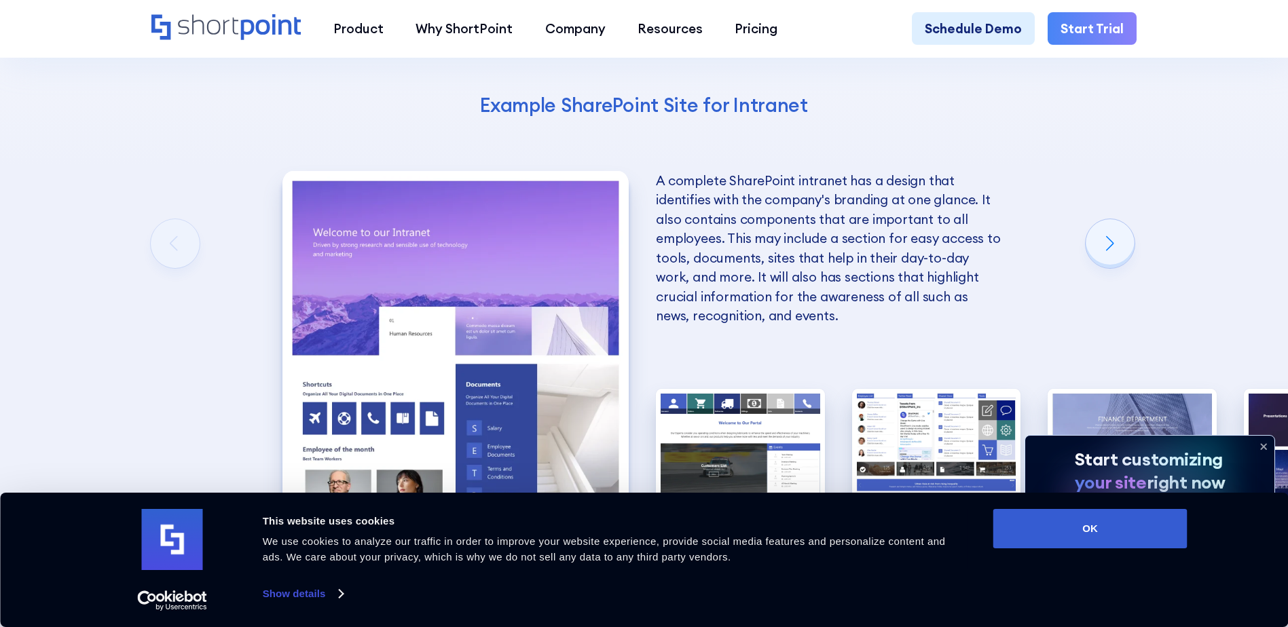
click at [548, 263] on img "1 / 10" at bounding box center [455, 383] width 346 height 425
click at [535, 262] on img "1 / 10" at bounding box center [455, 383] width 346 height 425
click at [1261, 442] on icon at bounding box center [1263, 447] width 22 height 22
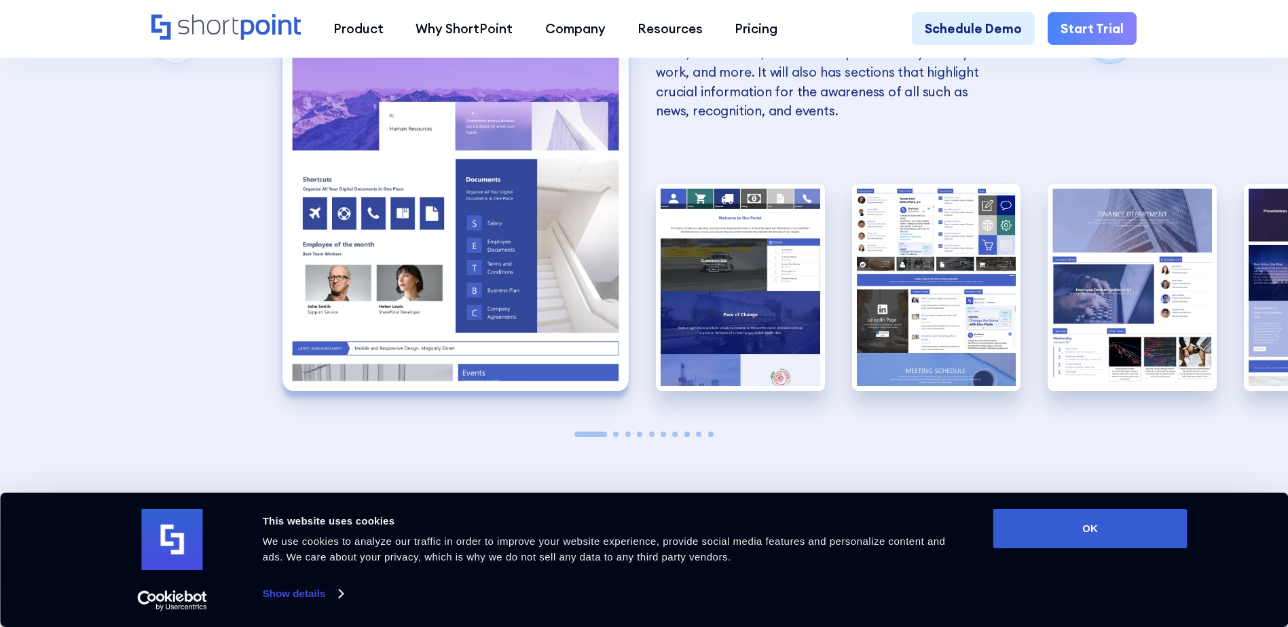
scroll to position [2511, 0]
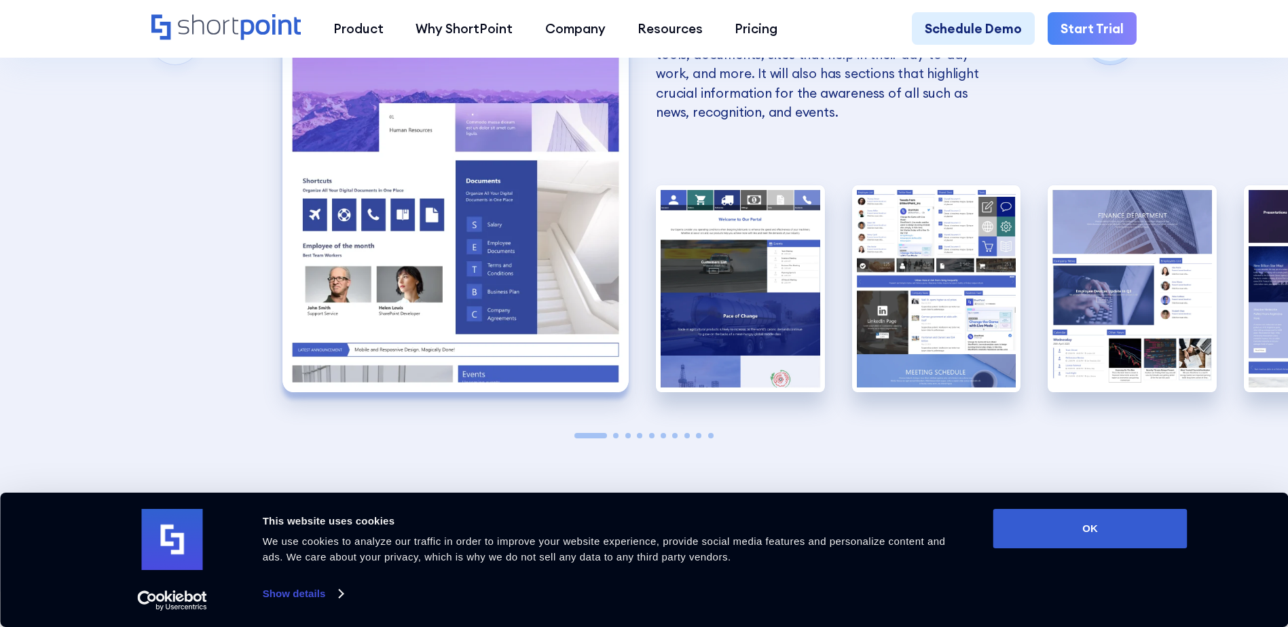
click at [706, 508] on link "Explore Templates Library" at bounding box center [644, 533] width 256 height 50
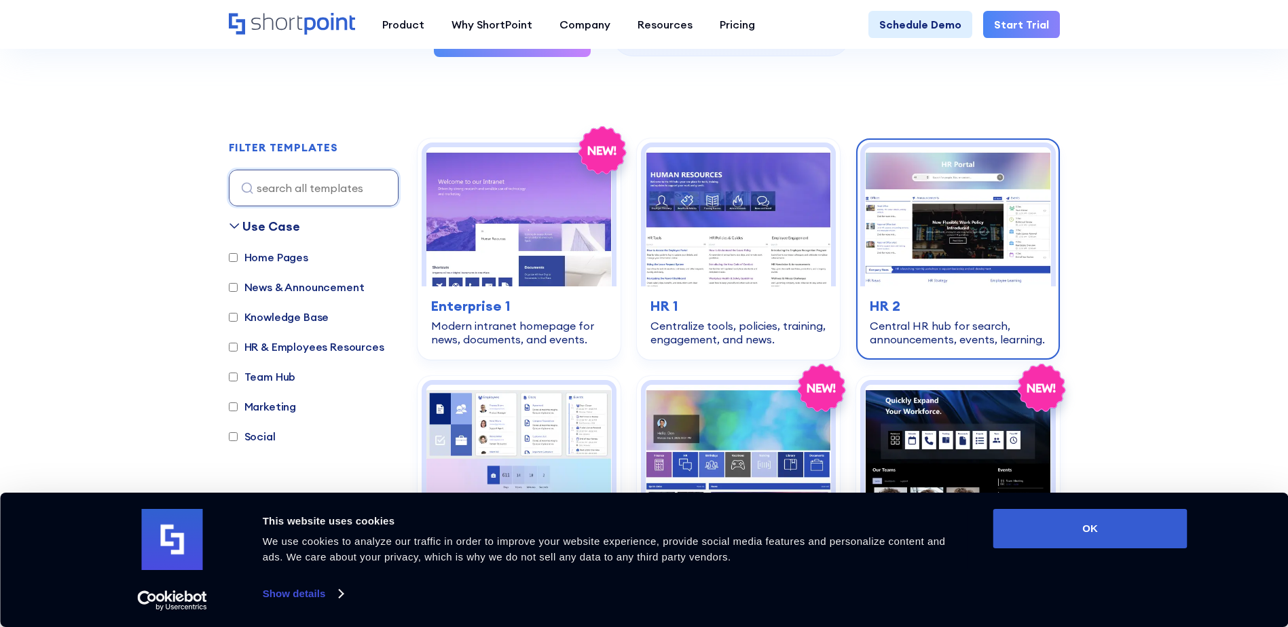
scroll to position [407, 0]
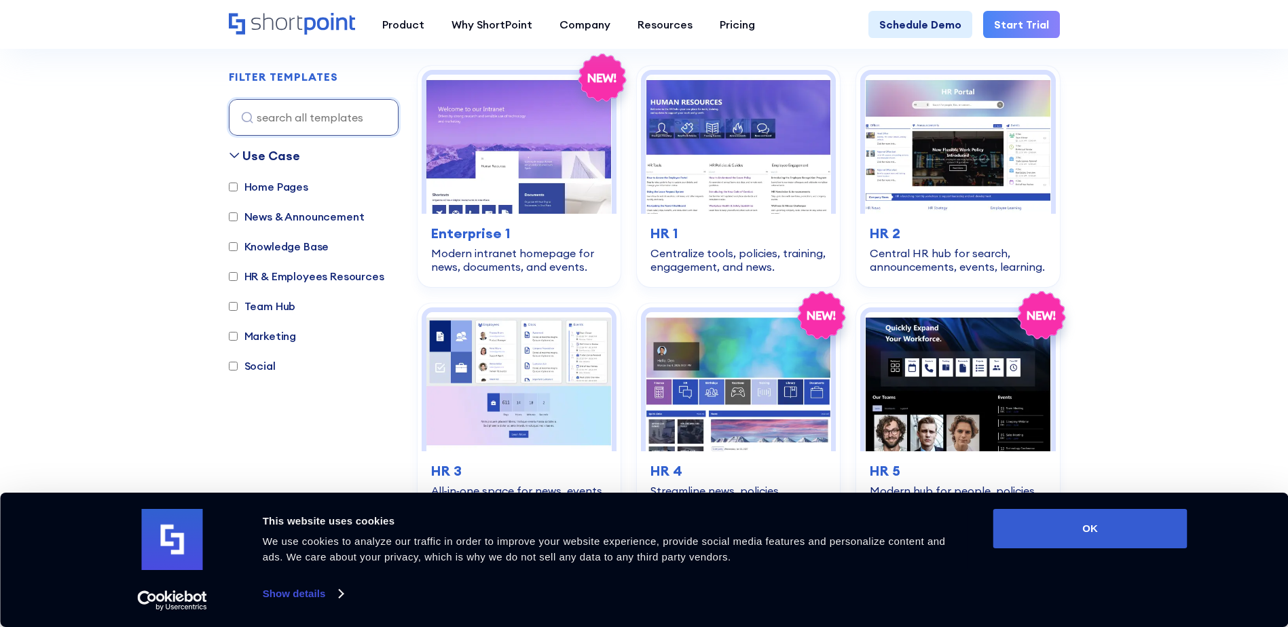
click at [231, 183] on input "Home Pages" at bounding box center [233, 187] width 9 height 9
checkbox input "true"
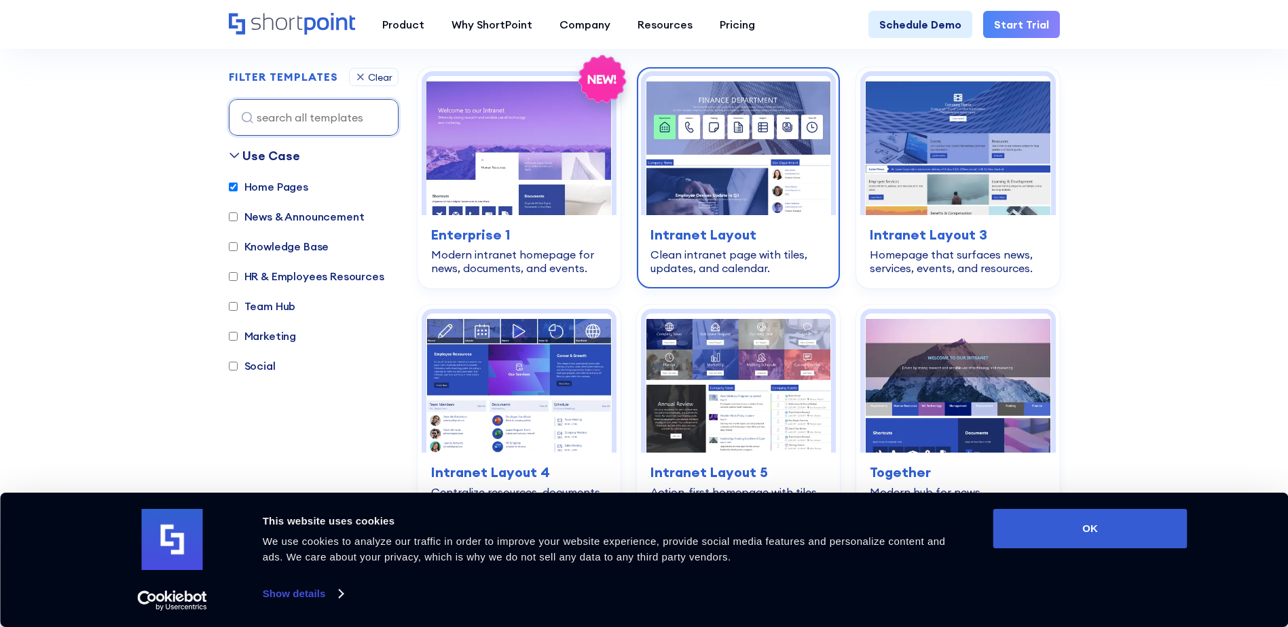
scroll to position [405, 0]
click at [723, 209] on img at bounding box center [738, 146] width 185 height 139
